Goal: Task Accomplishment & Management: Manage account settings

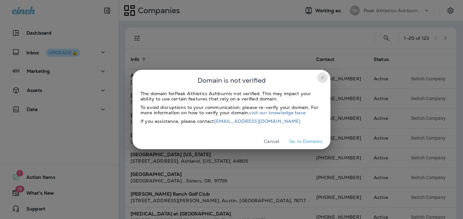
click at [324, 77] on icon "close" at bounding box center [322, 77] width 5 height 5
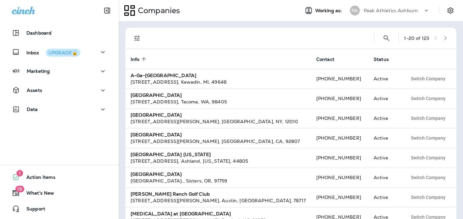
click at [386, 8] on p "Peak Athletics Ashburn" at bounding box center [391, 10] width 54 height 5
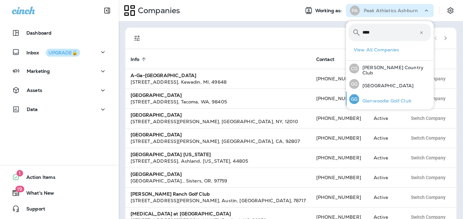
type input "****"
click at [379, 106] on div "GG Glenwoodie Golf Club" at bounding box center [381, 99] width 68 height 15
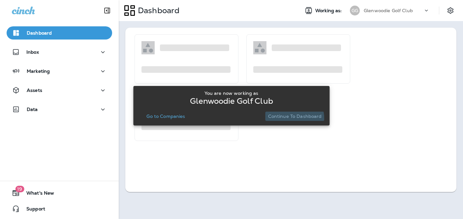
click at [292, 119] on p "Continue to Dashboard" at bounding box center [295, 116] width 54 height 5
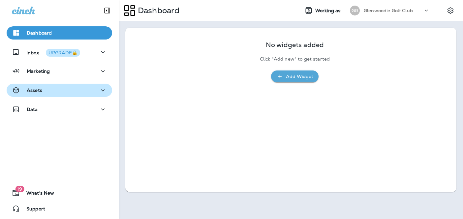
click at [70, 91] on div "Assets" at bounding box center [59, 90] width 95 height 8
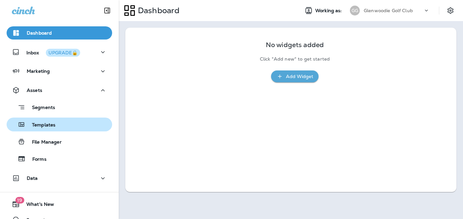
click at [58, 122] on div "Templates" at bounding box center [59, 125] width 100 height 10
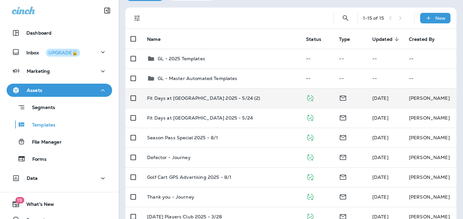
scroll to position [37, 0]
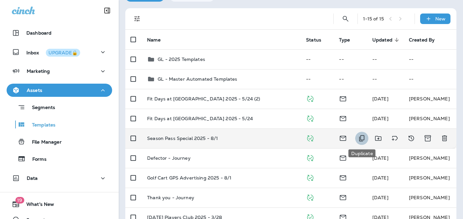
click at [361, 140] on icon "Duplicate" at bounding box center [361, 139] width 5 height 6
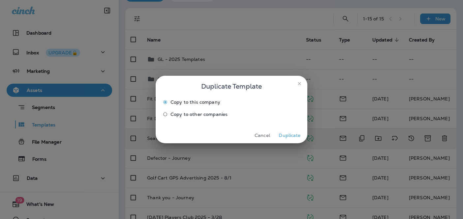
click at [287, 136] on button "Duplicate" at bounding box center [289, 136] width 25 height 10
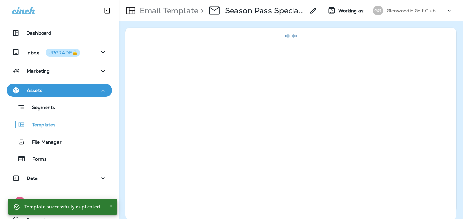
click at [313, 13] on icon at bounding box center [313, 11] width 8 height 8
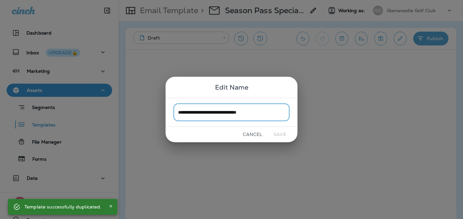
click at [249, 113] on input "**********" at bounding box center [232, 112] width 116 height 17
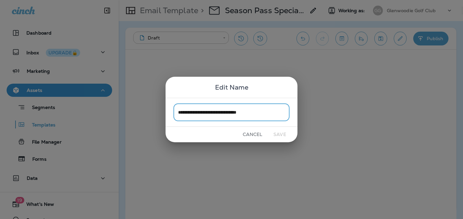
drag, startPoint x: 241, startPoint y: 113, endPoint x: 283, endPoint y: 113, distance: 41.6
click at [283, 113] on input "**********" at bounding box center [232, 112] width 116 height 17
click at [225, 112] on input "**********" at bounding box center [232, 112] width 116 height 17
type input "**********"
click at [283, 134] on button "Save" at bounding box center [280, 135] width 25 height 10
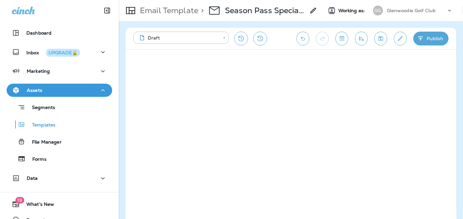
click at [429, 41] on button "Publish" at bounding box center [430, 39] width 35 height 14
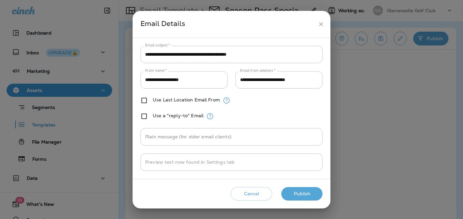
click at [320, 23] on icon "close" at bounding box center [321, 24] width 4 height 4
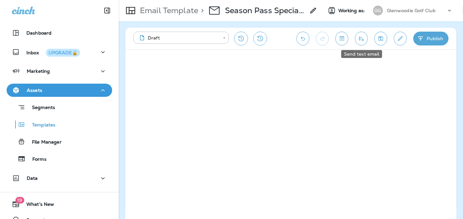
click at [359, 36] on icon "Send test email" at bounding box center [361, 38] width 7 height 7
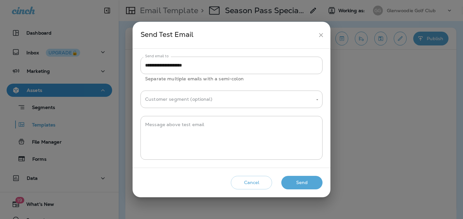
click at [295, 181] on button "Send" at bounding box center [301, 183] width 41 height 14
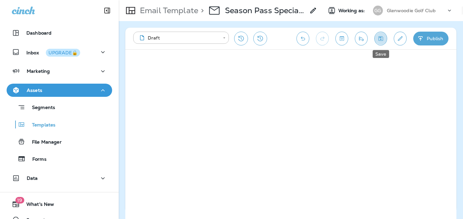
click at [382, 36] on icon "Save" at bounding box center [381, 38] width 5 height 5
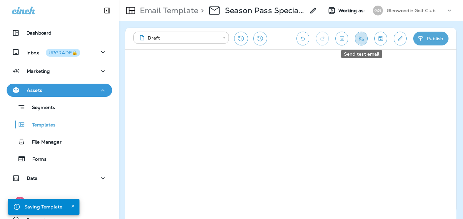
click at [359, 39] on icon "Send test email" at bounding box center [361, 39] width 5 height 4
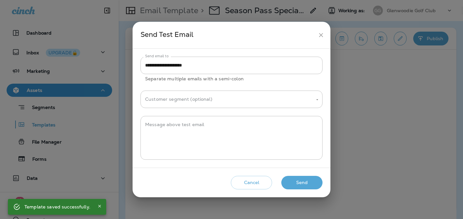
click at [302, 181] on button "Send" at bounding box center [301, 183] width 41 height 14
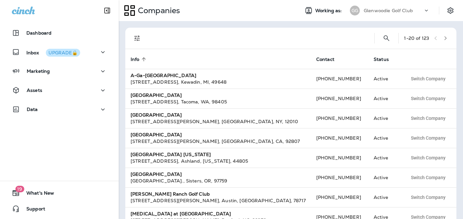
click at [418, 14] on div "Glenwoodie Golf Club" at bounding box center [393, 11] width 59 height 10
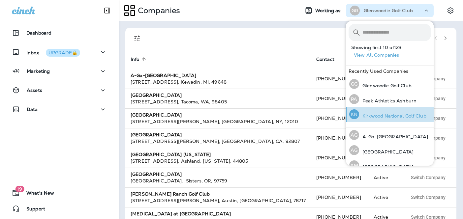
click at [394, 115] on p "Kirkwood National Golf Club" at bounding box center [392, 115] width 67 height 5
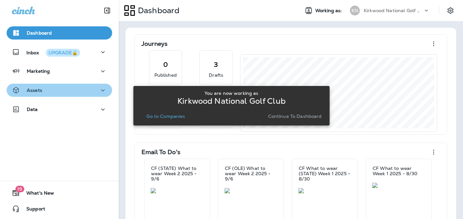
click at [67, 92] on div "Assets" at bounding box center [59, 90] width 95 height 8
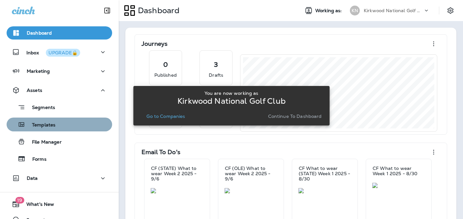
click at [52, 130] on button "Templates" at bounding box center [60, 125] width 106 height 14
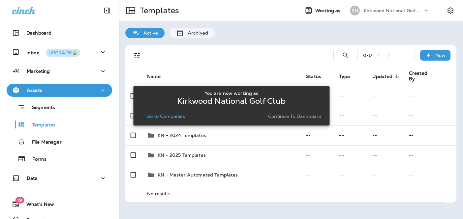
click at [293, 110] on div "You are now working as Kirkwood National Golf Club Go to Companies Continue to …" at bounding box center [232, 106] width 186 height 30
click at [287, 115] on p "Continue to Dashboard" at bounding box center [295, 116] width 54 height 5
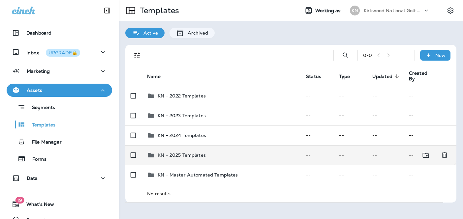
click at [214, 158] on div "KN - 2025 Templates" at bounding box center [221, 155] width 148 height 8
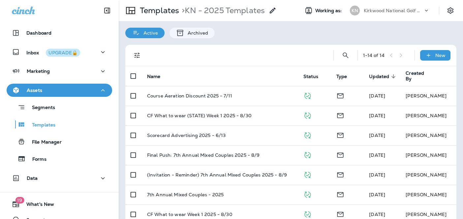
click at [381, 77] on span "Updated" at bounding box center [379, 77] width 20 height 6
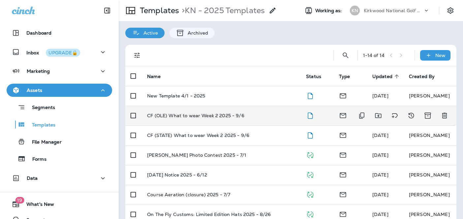
click at [254, 116] on div "CF (OLE) What to wear Week 2 2025 - 9/6" at bounding box center [221, 115] width 148 height 5
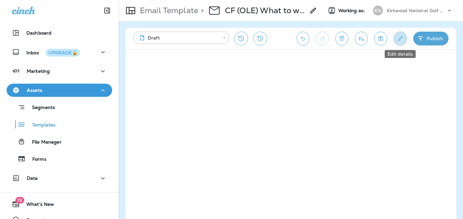
click at [403, 40] on icon "Edit details" at bounding box center [400, 38] width 7 height 7
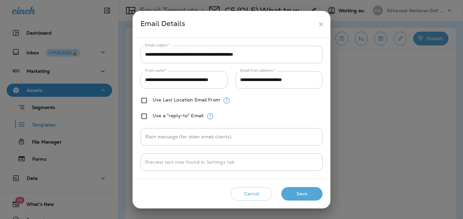
click at [320, 22] on icon "close" at bounding box center [321, 24] width 4 height 4
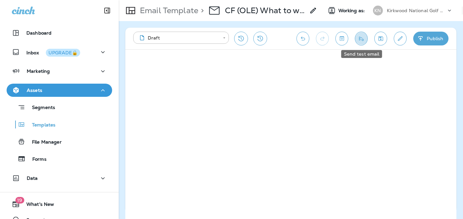
click at [359, 42] on icon "Send test email" at bounding box center [361, 38] width 7 height 7
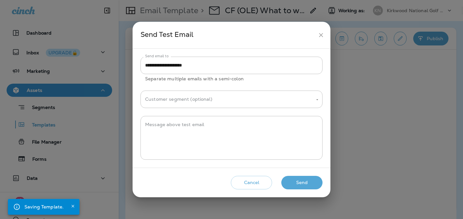
click at [304, 182] on button "Send" at bounding box center [301, 183] width 41 height 14
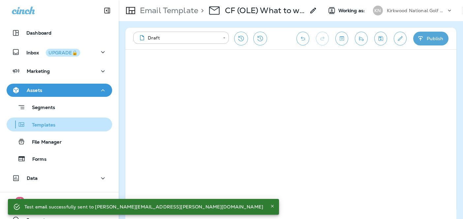
click at [40, 122] on p "Templates" at bounding box center [40, 125] width 30 height 6
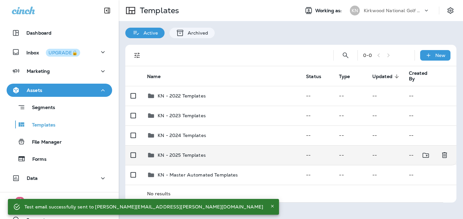
click at [226, 158] on div "KN - 2025 Templates" at bounding box center [221, 155] width 148 height 8
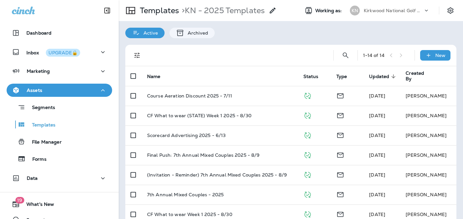
click at [384, 77] on span "Updated" at bounding box center [379, 77] width 20 height 6
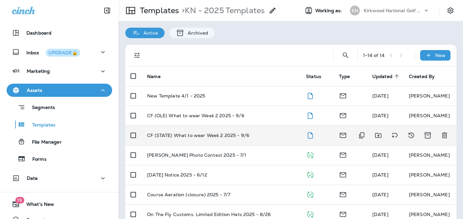
click at [249, 136] on div "CF (STATE) What to wear Week 2 2025 - 9/6" at bounding box center [221, 135] width 148 height 5
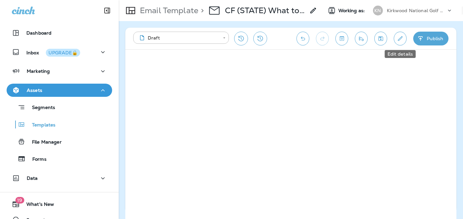
click at [400, 42] on button "Edit details" at bounding box center [400, 39] width 13 height 14
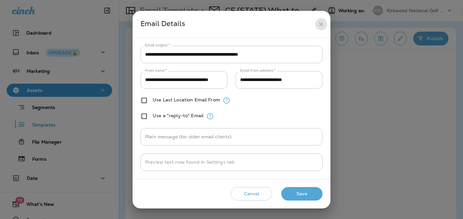
click at [321, 23] on icon "close" at bounding box center [321, 24] width 7 height 7
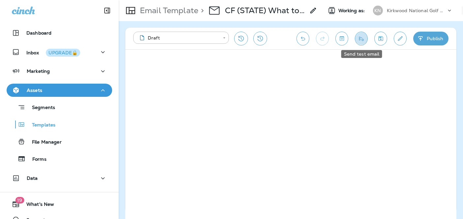
click at [361, 40] on icon "Send test email" at bounding box center [361, 38] width 7 height 7
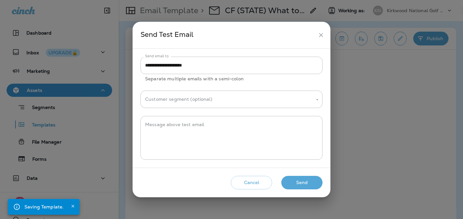
click at [315, 181] on button "Send" at bounding box center [301, 183] width 41 height 14
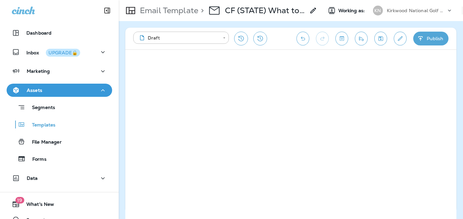
click at [364, 38] on icon "Send test email" at bounding box center [361, 38] width 7 height 7
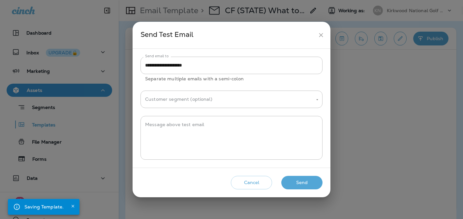
click at [301, 181] on button "Send" at bounding box center [301, 183] width 41 height 14
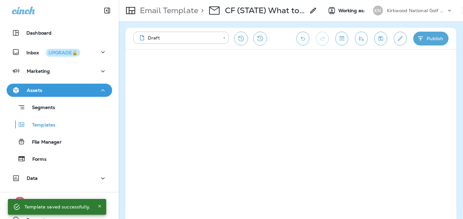
click at [41, 132] on div "Segments Templates File Manager Forms" at bounding box center [60, 131] width 106 height 69
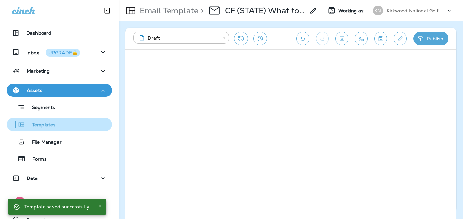
click at [41, 126] on p "Templates" at bounding box center [40, 125] width 30 height 6
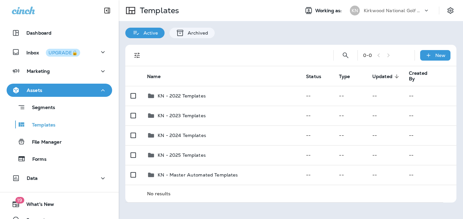
click at [381, 9] on p "Kirkwood National Golf Club" at bounding box center [393, 10] width 59 height 5
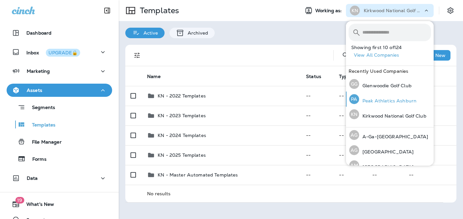
click at [388, 101] on p "Peak Athletics Ashburn" at bounding box center [387, 100] width 57 height 5
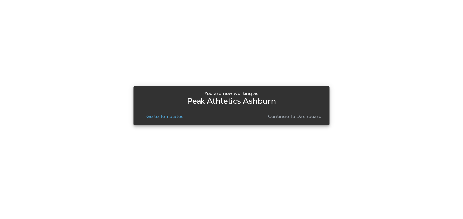
click at [290, 118] on p "Continue to Dashboard" at bounding box center [295, 116] width 54 height 5
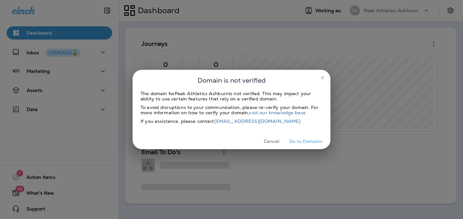
click at [300, 142] on button "Go to Domains" at bounding box center [306, 142] width 39 height 10
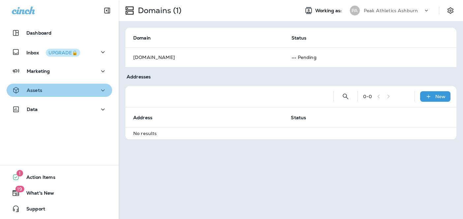
click at [50, 90] on div "Assets" at bounding box center [59, 90] width 95 height 8
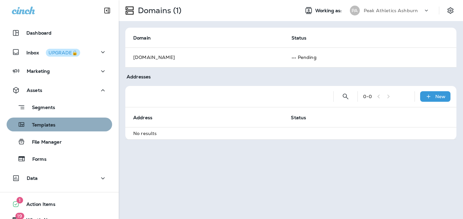
click at [49, 127] on p "Templates" at bounding box center [40, 125] width 30 height 6
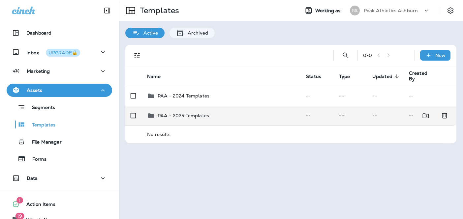
click at [297, 109] on td "PAA - 2025 Templates" at bounding box center [221, 116] width 159 height 20
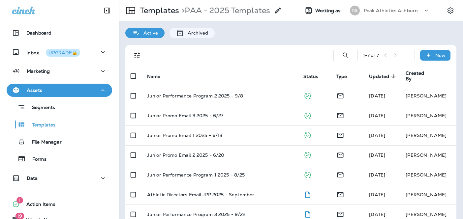
click at [389, 76] on span "Updated" at bounding box center [379, 77] width 20 height 6
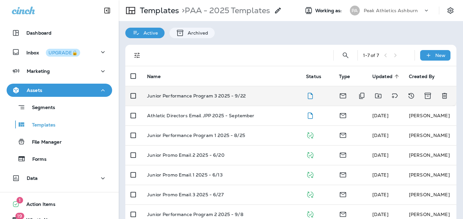
click at [254, 98] on div "Junior Performance Program 3 2025 - 9/22" at bounding box center [221, 95] width 148 height 5
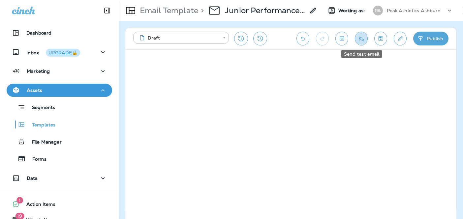
click at [363, 41] on icon "Send test email" at bounding box center [361, 39] width 5 height 4
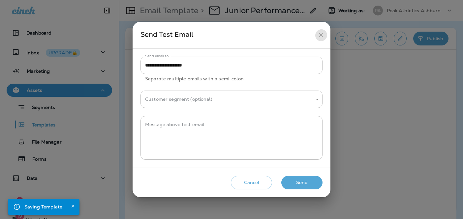
click at [319, 34] on icon "close" at bounding box center [321, 35] width 7 height 7
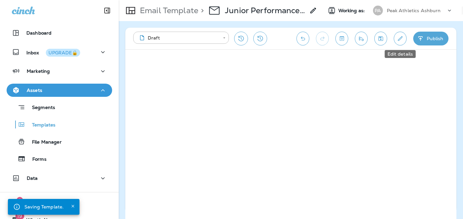
click at [403, 43] on button "Edit details" at bounding box center [400, 39] width 13 height 14
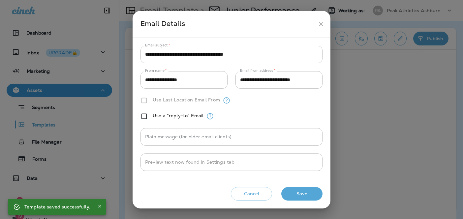
click at [320, 22] on icon "close" at bounding box center [321, 24] width 7 height 7
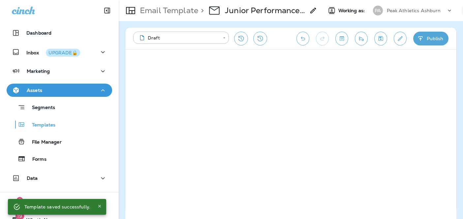
click at [358, 41] on icon "Send test email" at bounding box center [361, 38] width 7 height 7
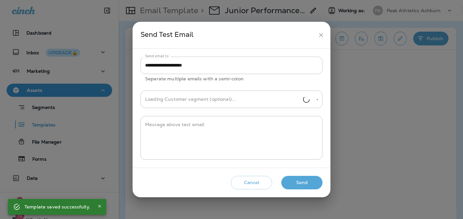
click at [299, 182] on button "Send" at bounding box center [301, 183] width 41 height 14
